Goal: Information Seeking & Learning: Learn about a topic

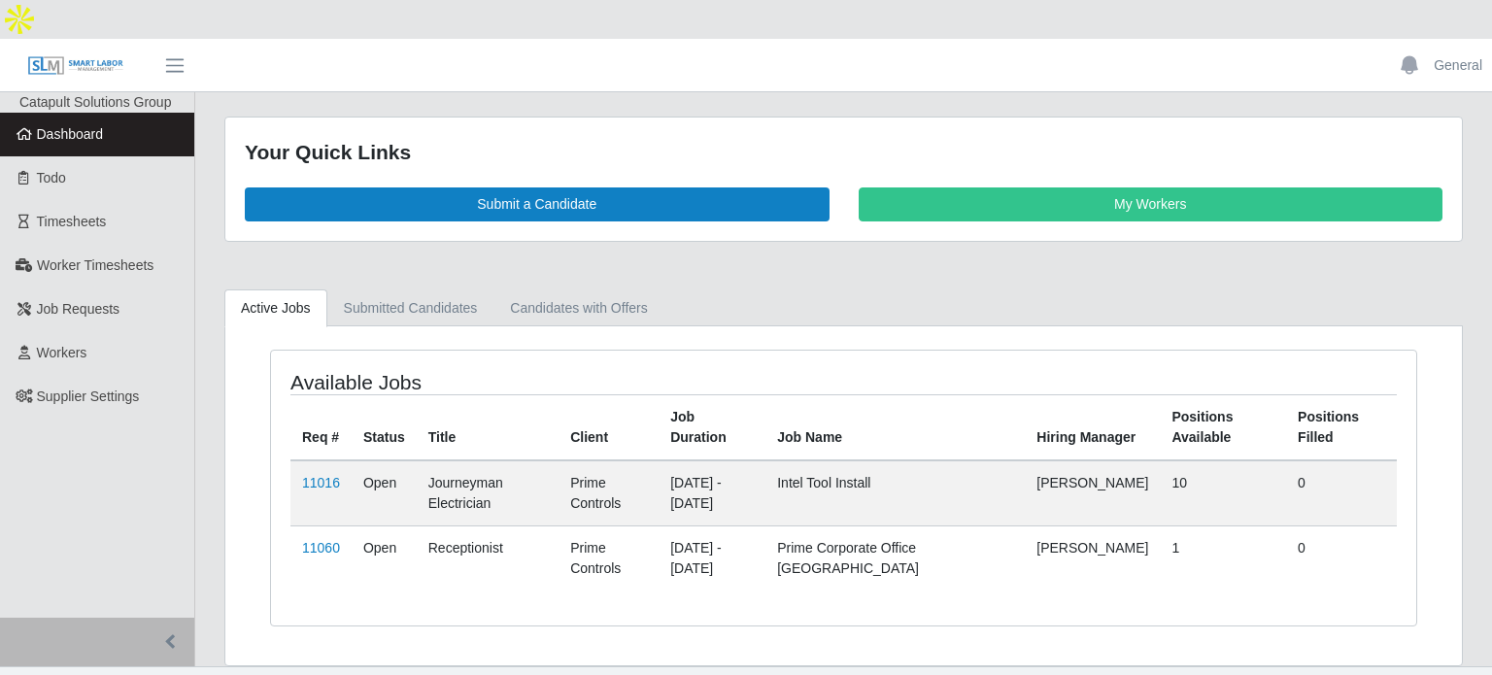
drag, startPoint x: 323, startPoint y: 511, endPoint x: 357, endPoint y: 499, distance: 36.9
click at [323, 540] on link "11060" at bounding box center [321, 548] width 38 height 16
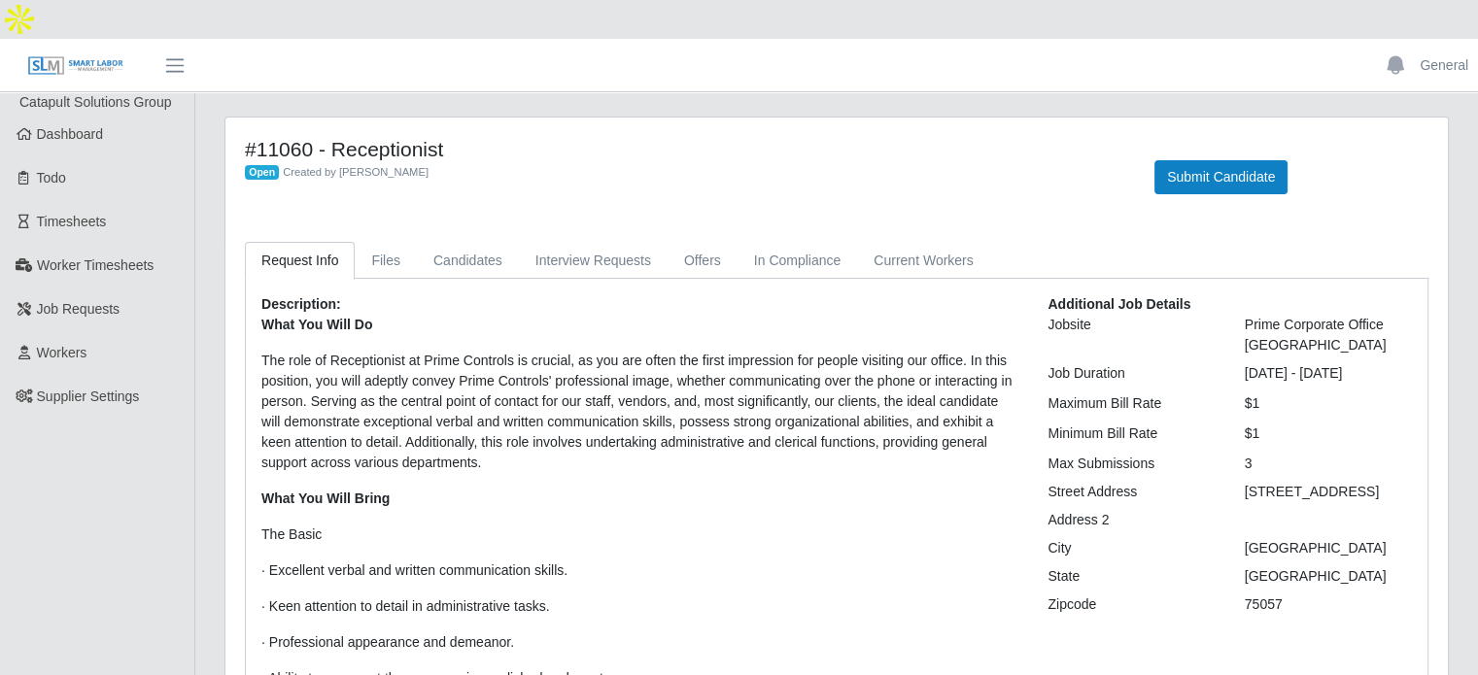
drag, startPoint x: 779, startPoint y: 446, endPoint x: 254, endPoint y: 292, distance: 547.5
copy div "Lore Ips Dolo Si Ame cons ad Elitseddoeiu te Incid Utlabore et dolorem, al eni …"
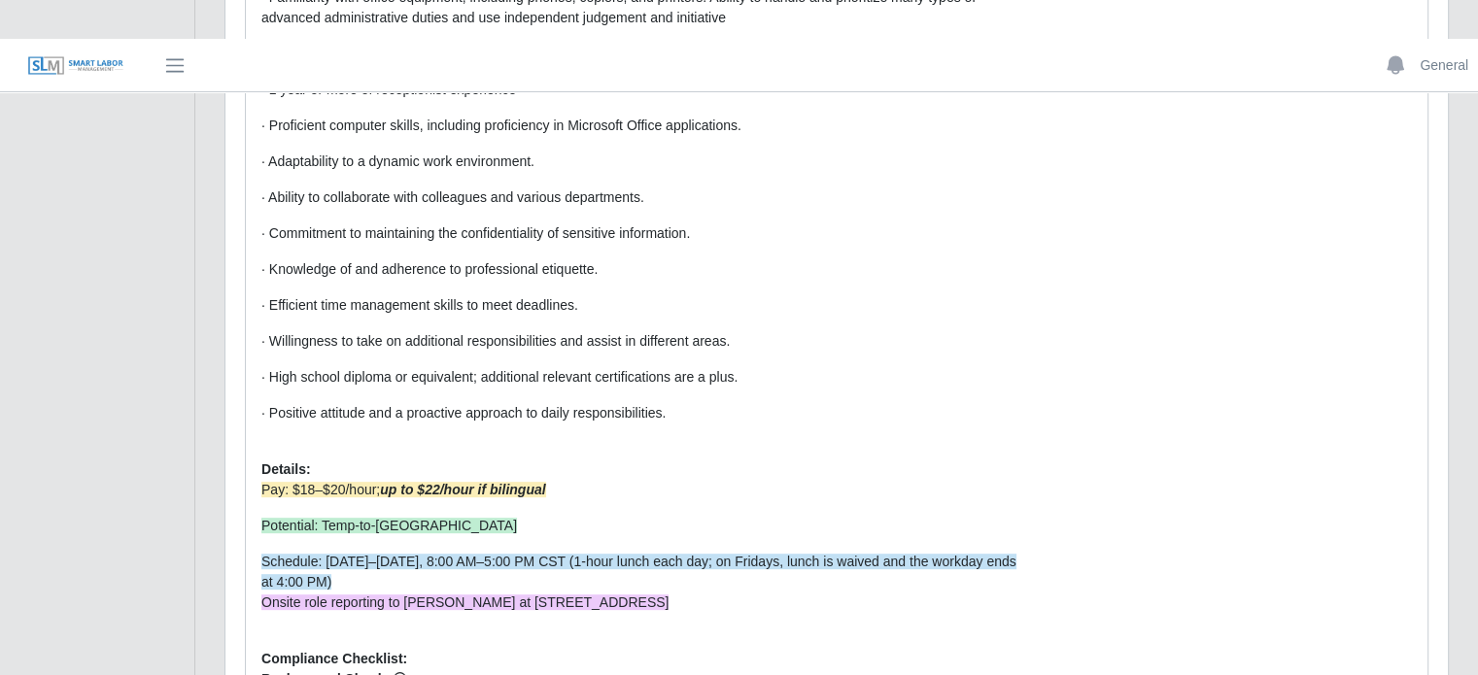
scroll to position [835, 0]
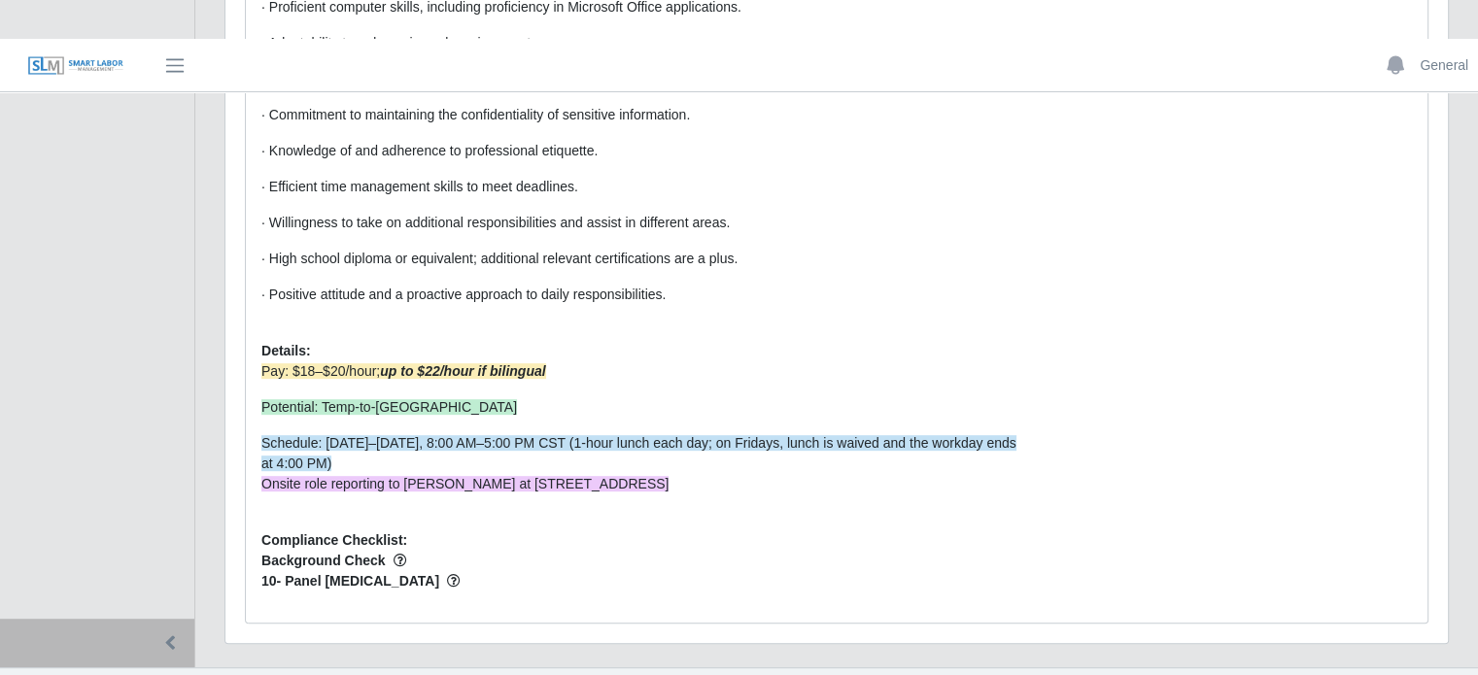
click at [734, 509] on div "Description: What You Will Do The role of Receptionist at Prime Controls is cru…" at bounding box center [640, 33] width 786 height 1148
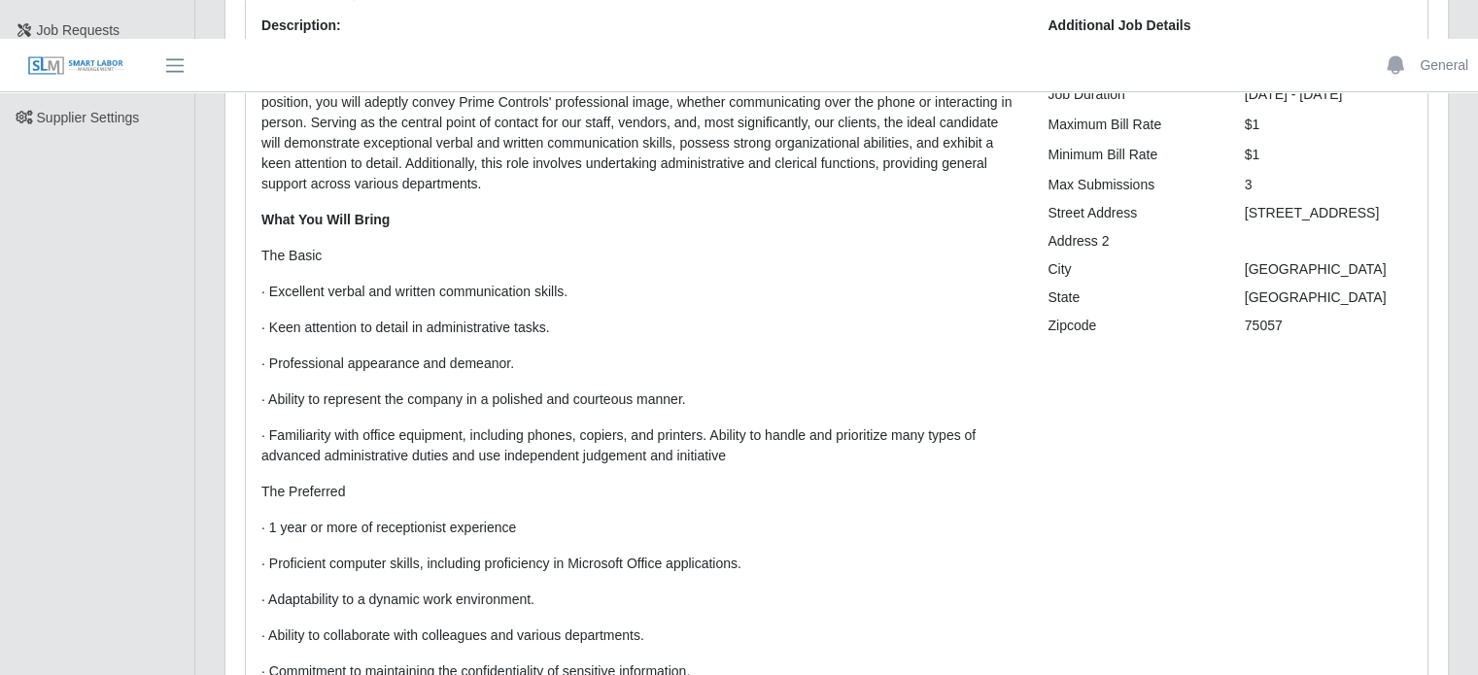
scroll to position [641, 0]
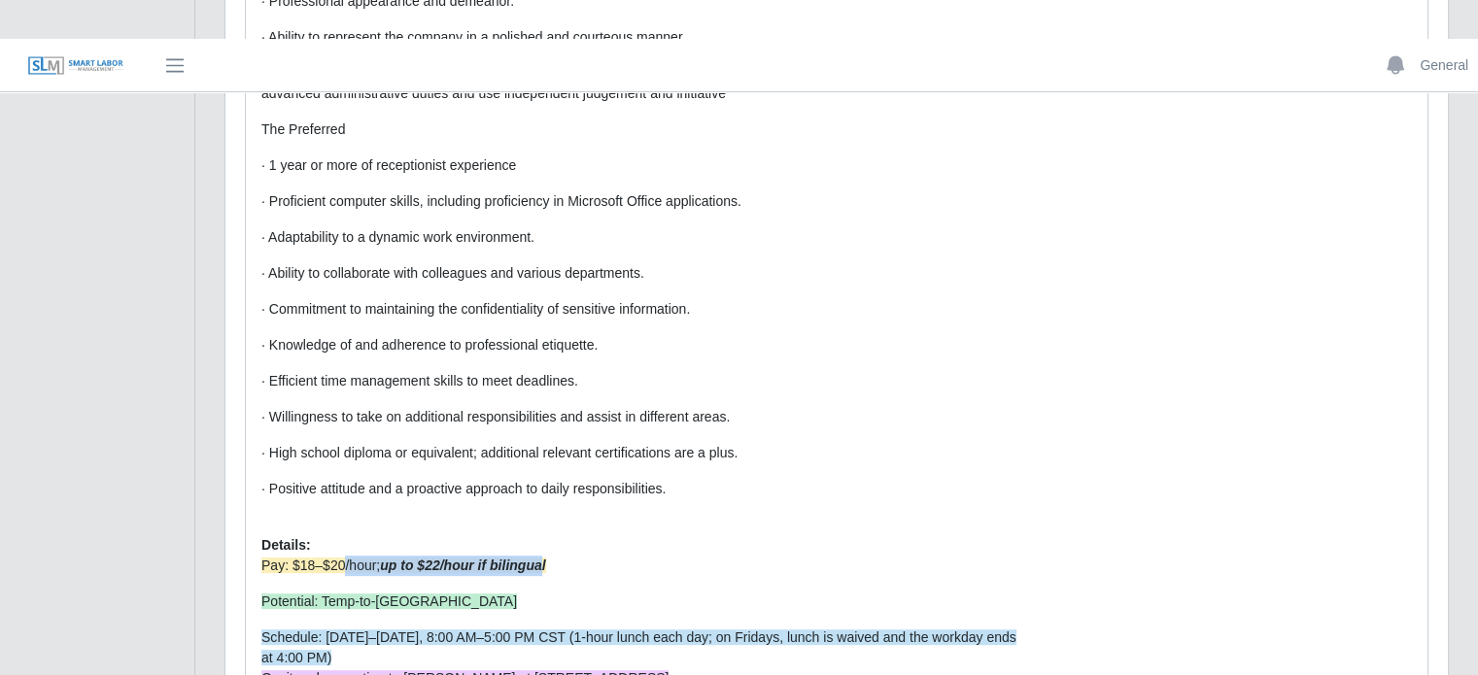
drag, startPoint x: 546, startPoint y: 526, endPoint x: 335, endPoint y: 526, distance: 210.8
click at [335, 558] on span "Pay: $18–$20/hour; up to $22/hour if bilingual" at bounding box center [403, 566] width 285 height 16
drag, startPoint x: 595, startPoint y: 530, endPoint x: 581, endPoint y: 528, distance: 13.7
click at [593, 556] on div "Pay: $18–$20/hour; up to $22/hour if bilingual" at bounding box center [639, 566] width 757 height 20
drag, startPoint x: 566, startPoint y: 528, endPoint x: 240, endPoint y: 524, distance: 326.4
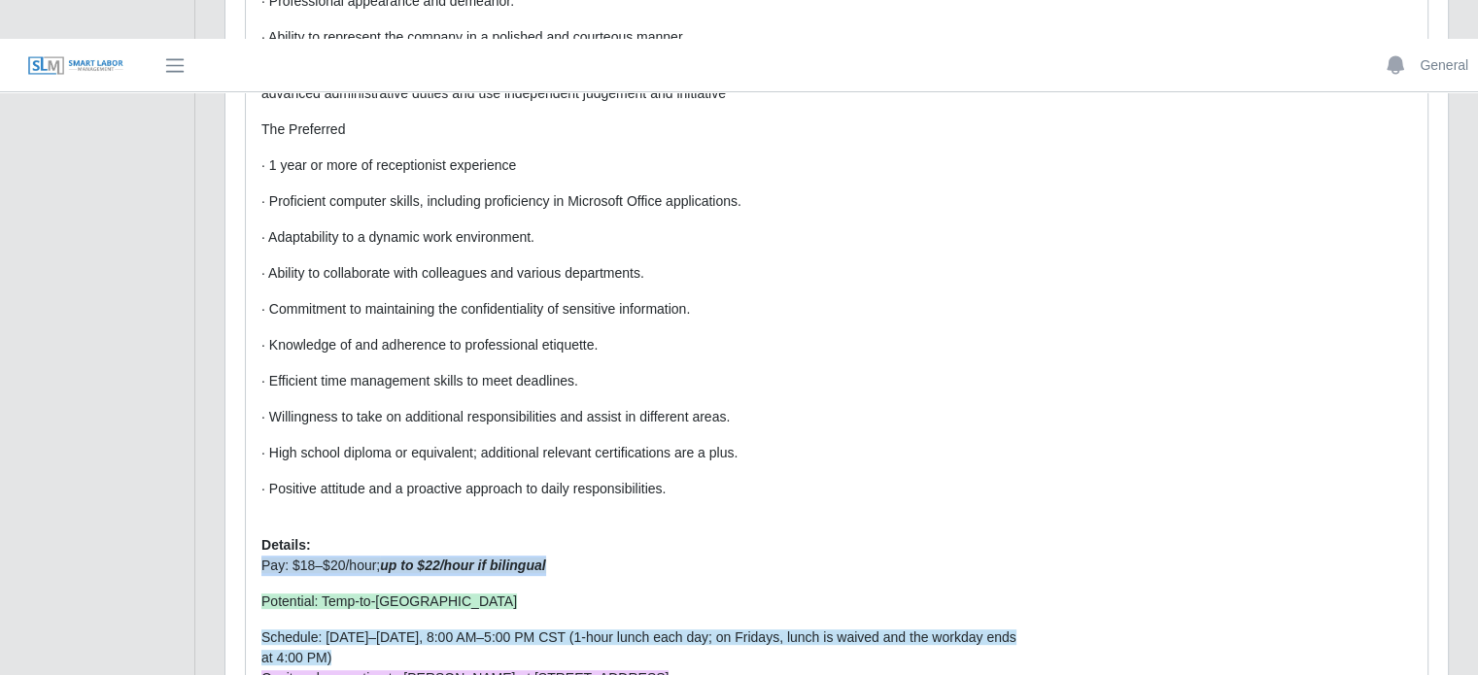
click at [240, 524] on div "Request Info Files Candidates Interview Requests Offers In Compliance Current W…" at bounding box center [836, 209] width 1212 height 1217
copy span "Pay: $18–$20/hour; up to $22/hour if bilingual"
click at [593, 443] on p "· High school diploma or equivalent; additional relevant certifications are a p…" at bounding box center [639, 453] width 757 height 20
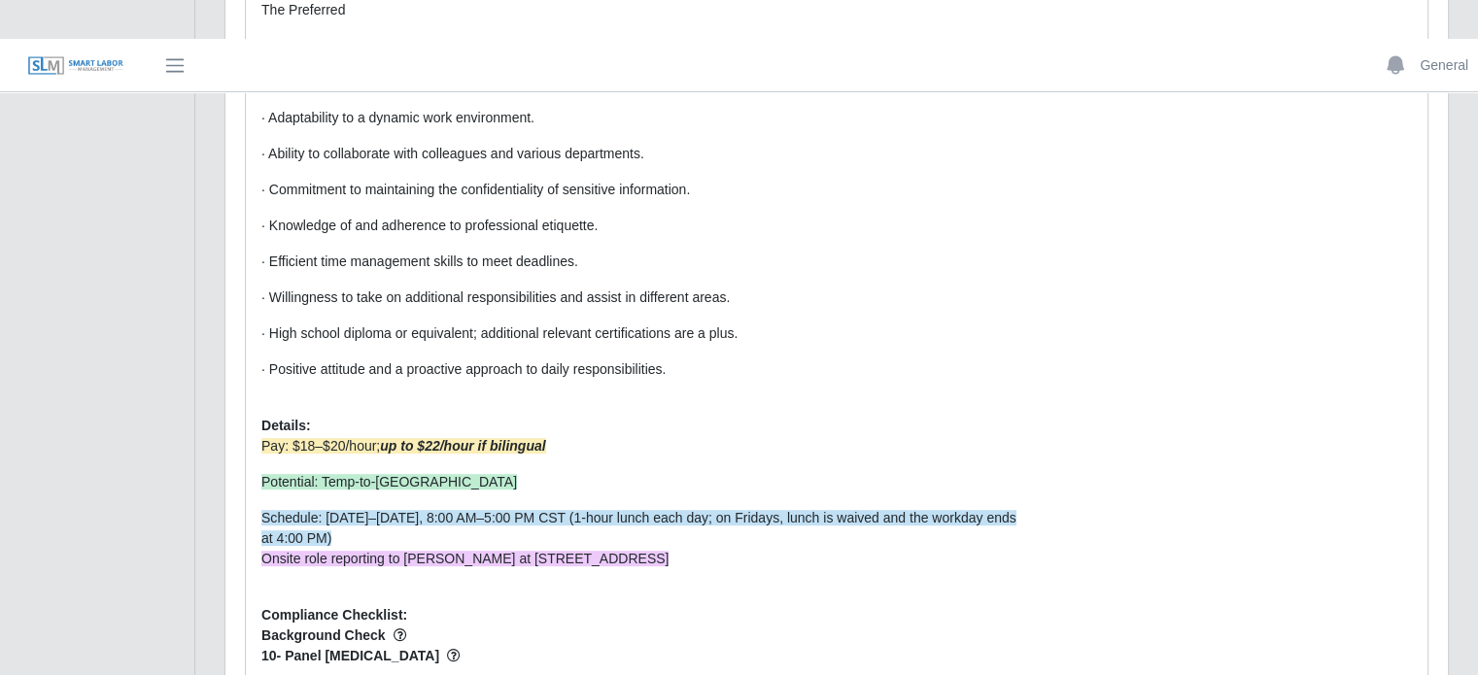
scroll to position [835, 0]
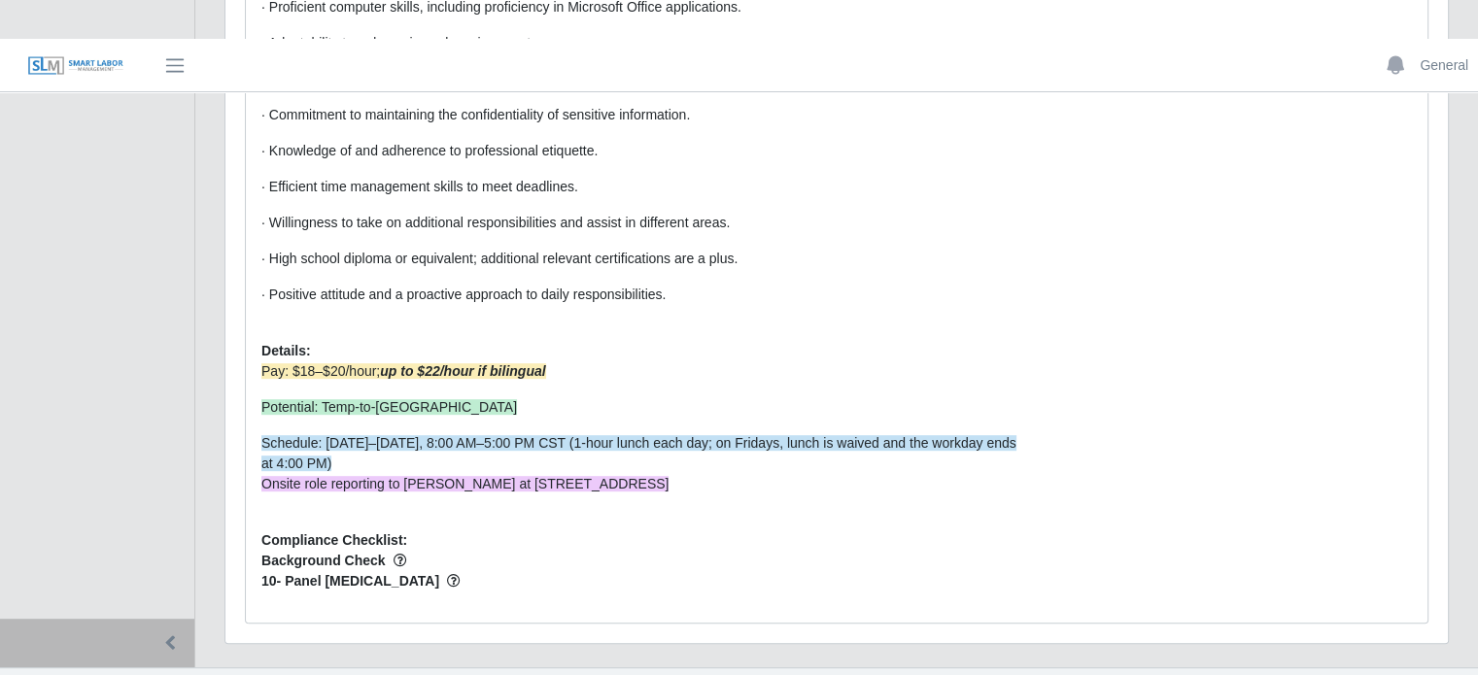
drag, startPoint x: 733, startPoint y: 458, endPoint x: 748, endPoint y: 465, distance: 16.5
click at [740, 464] on div "Description: What You Will Do The role of Receptionist at Prime Controls is cru…" at bounding box center [640, 33] width 786 height 1148
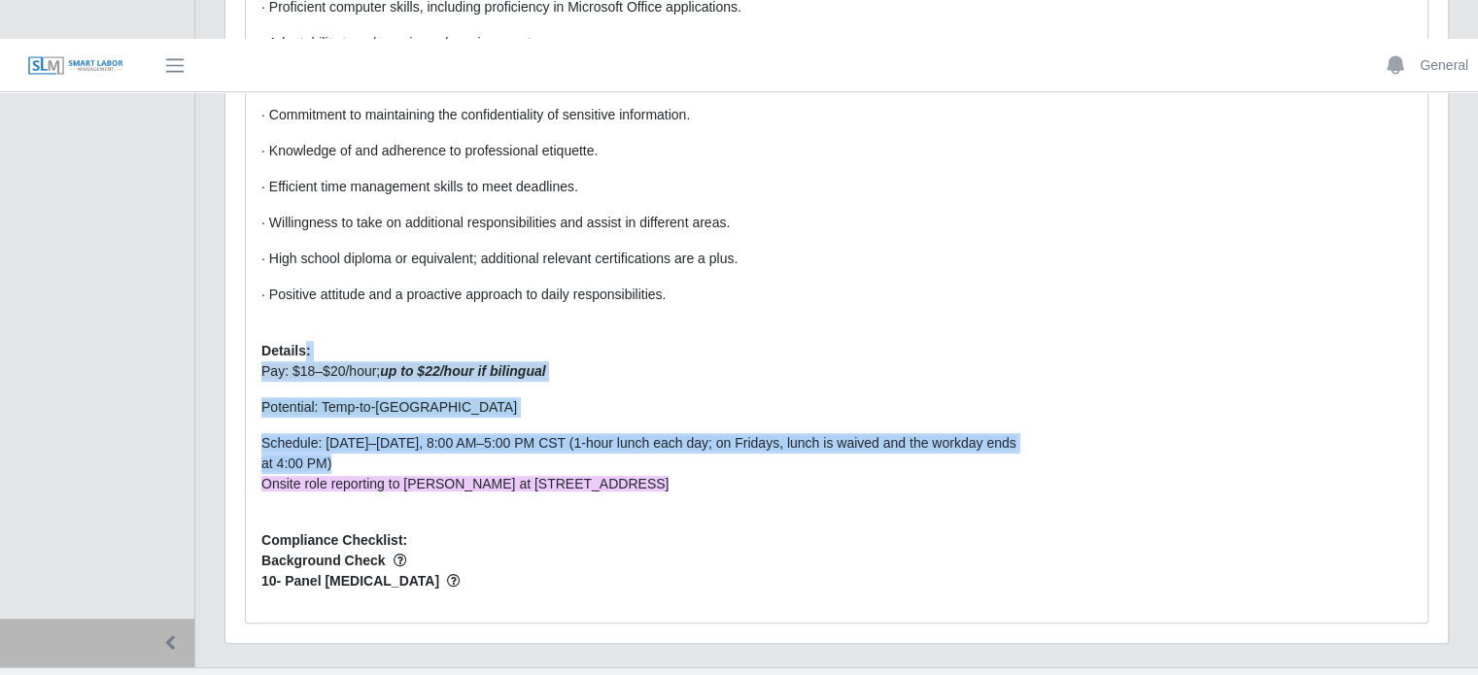
drag, startPoint x: 776, startPoint y: 432, endPoint x: 342, endPoint y: 319, distance: 448.9
click at [303, 313] on div "Description: What You Will Do The role of Receptionist at Prime Controls is cru…" at bounding box center [640, 33] width 786 height 1148
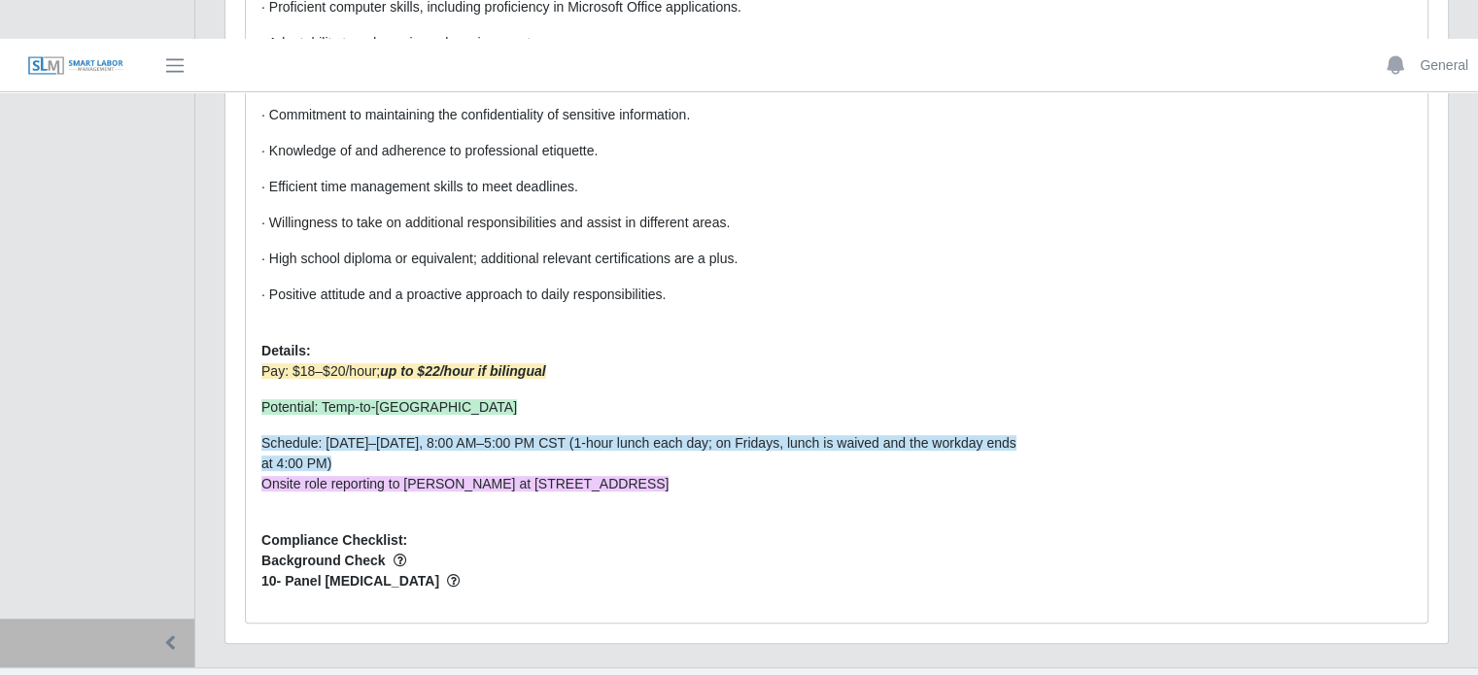
click at [812, 468] on div "Description: What You Will Do The role of Receptionist at Prime Controls is cru…" at bounding box center [640, 33] width 786 height 1148
drag, startPoint x: 764, startPoint y: 440, endPoint x: 475, endPoint y: 475, distance: 290.6
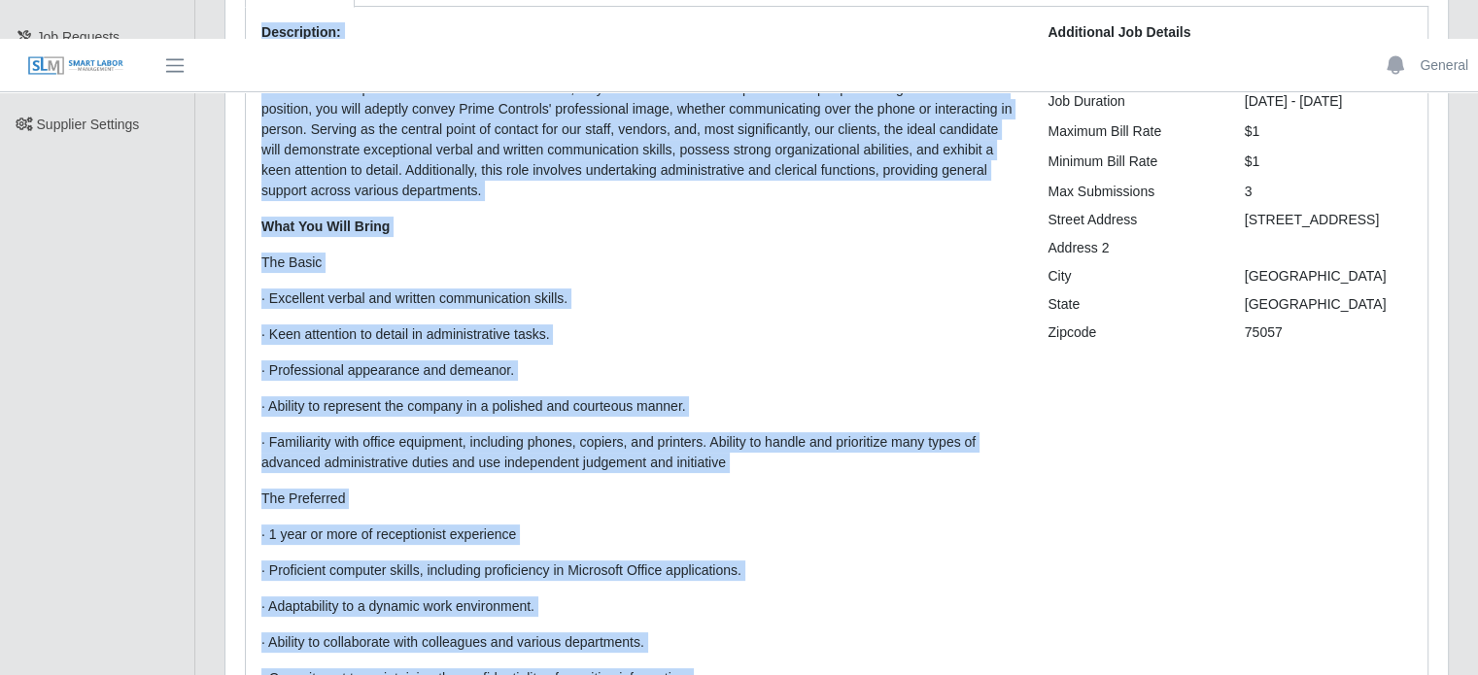
scroll to position [0, 0]
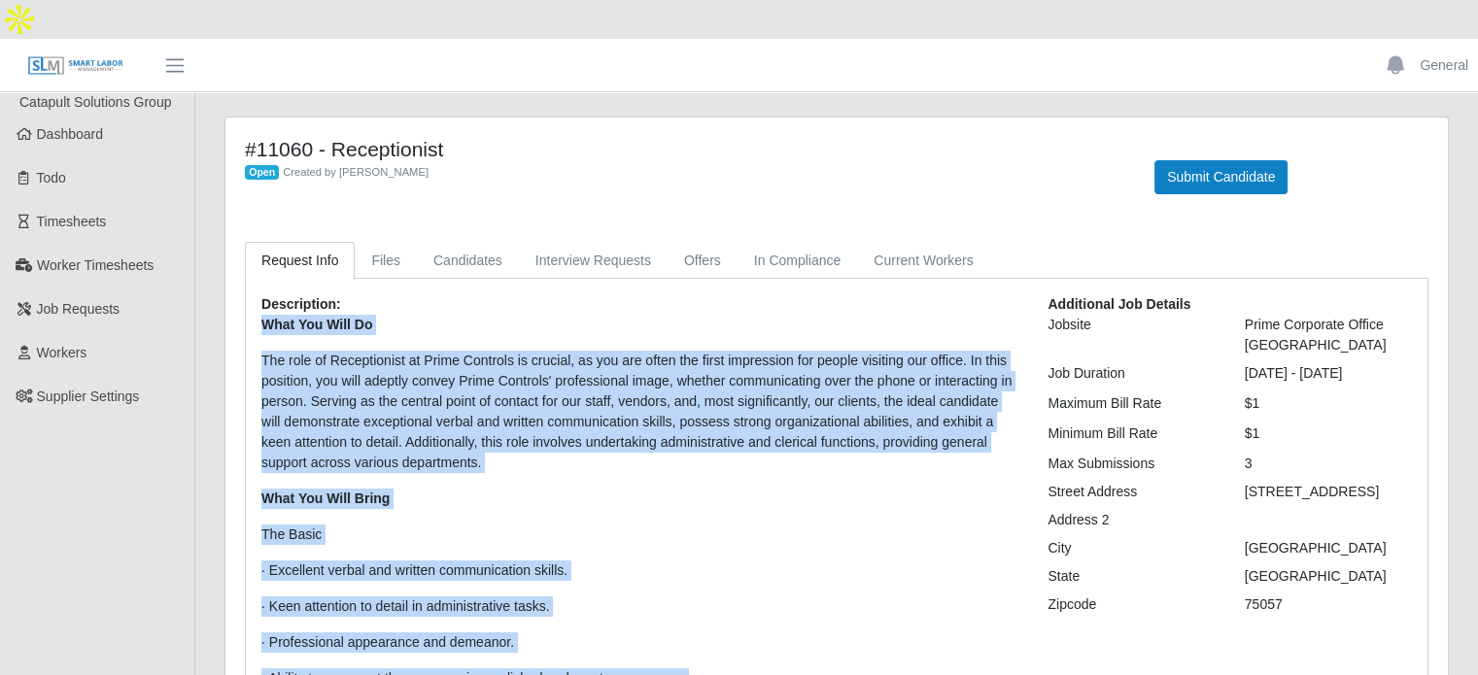
drag, startPoint x: 430, startPoint y: 542, endPoint x: 251, endPoint y: 284, distance: 314.8
copy div "Lore Ips Dolo Si Ame cons ad Elitseddoeiu te Incid Utlabore et dolorem, al eni …"
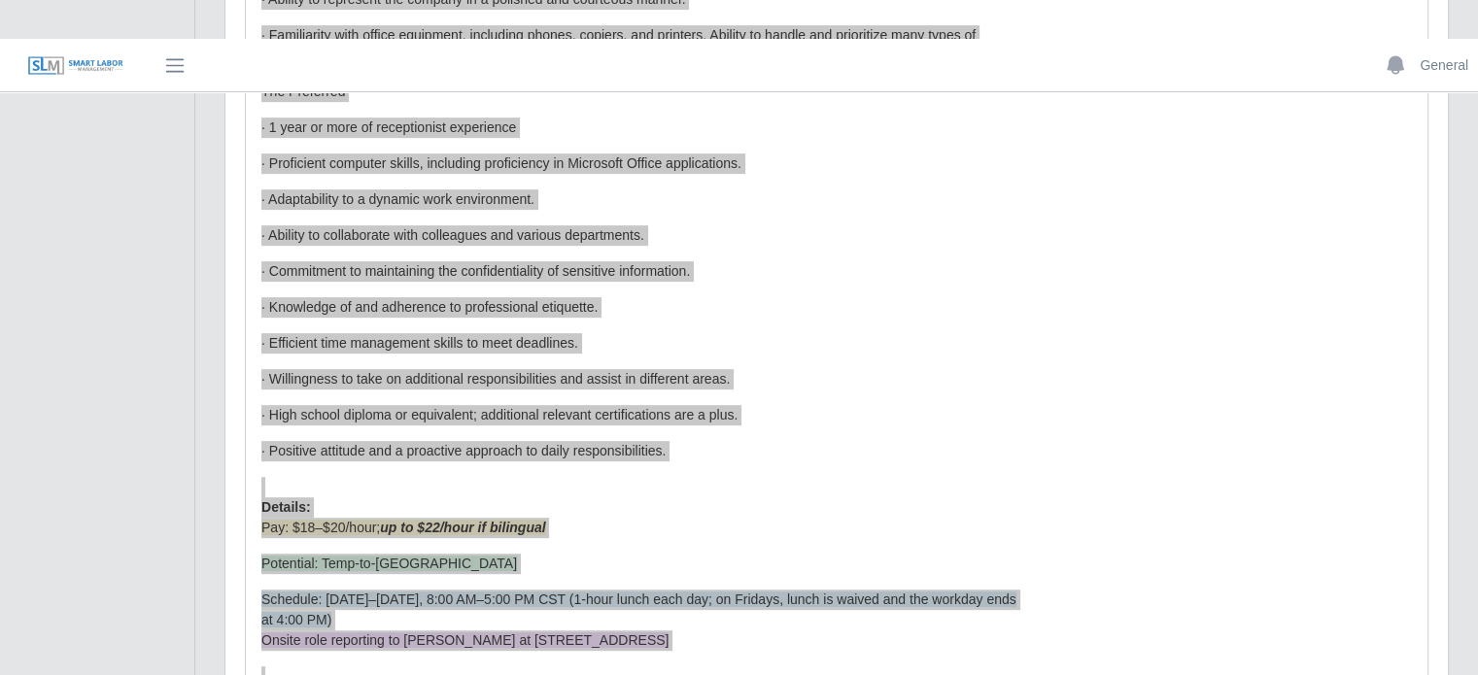
scroll to position [777, 0]
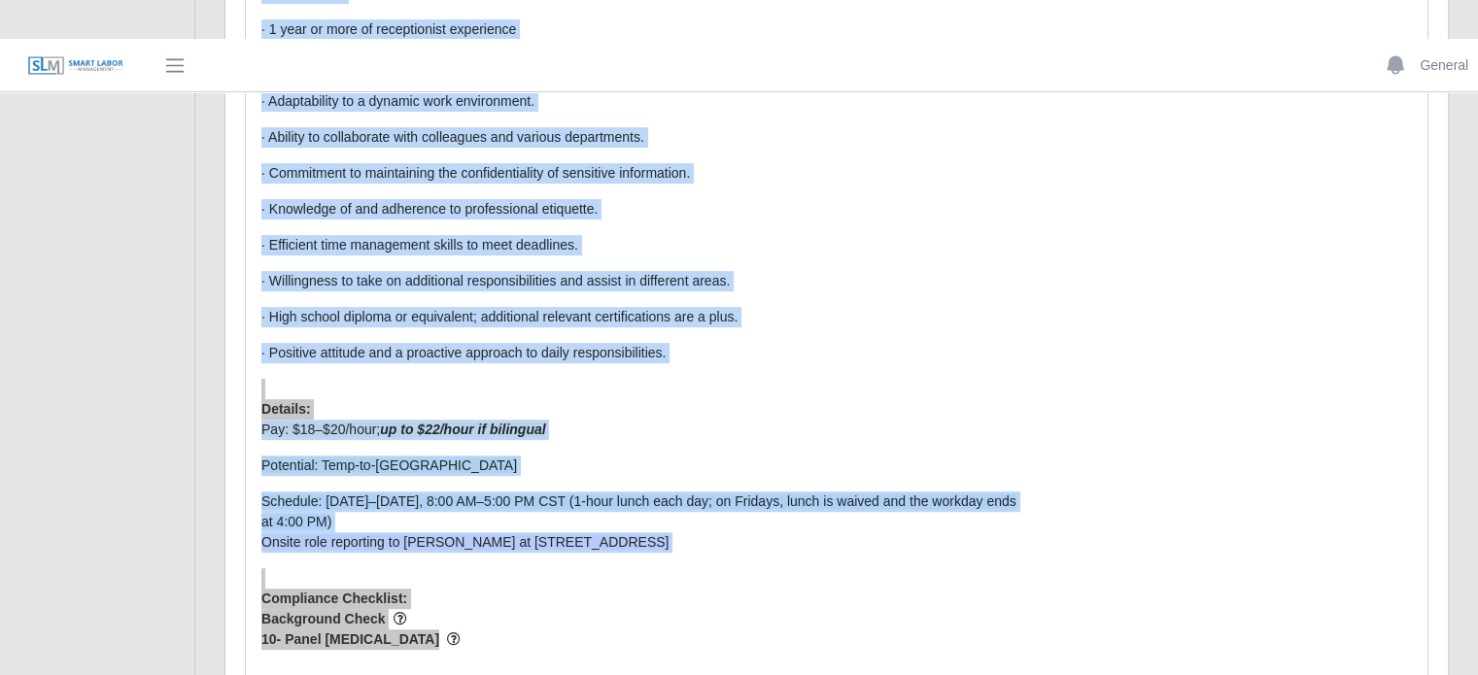
click at [459, 557] on div "Description: What You Will Do The role of Receptionist at Prime Controls is cru…" at bounding box center [640, 91] width 786 height 1148
